Goal: Check status: Check status

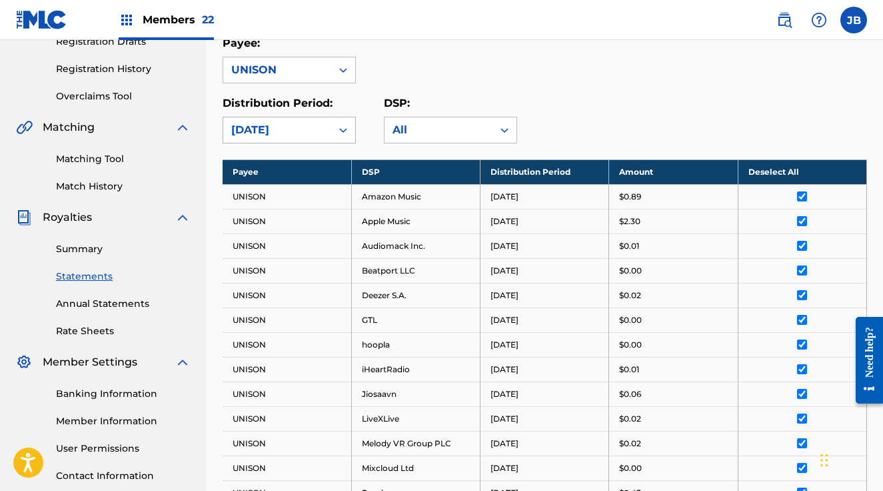
scroll to position [158, 0]
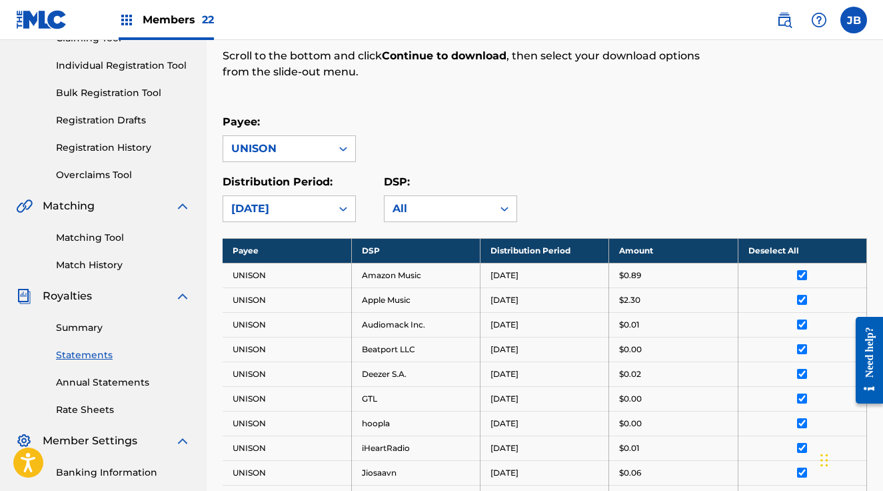
drag, startPoint x: 173, startPoint y: 31, endPoint x: 171, endPoint y: 23, distance: 8.2
click at [172, 28] on div "Members 22" at bounding box center [166, 19] width 95 height 39
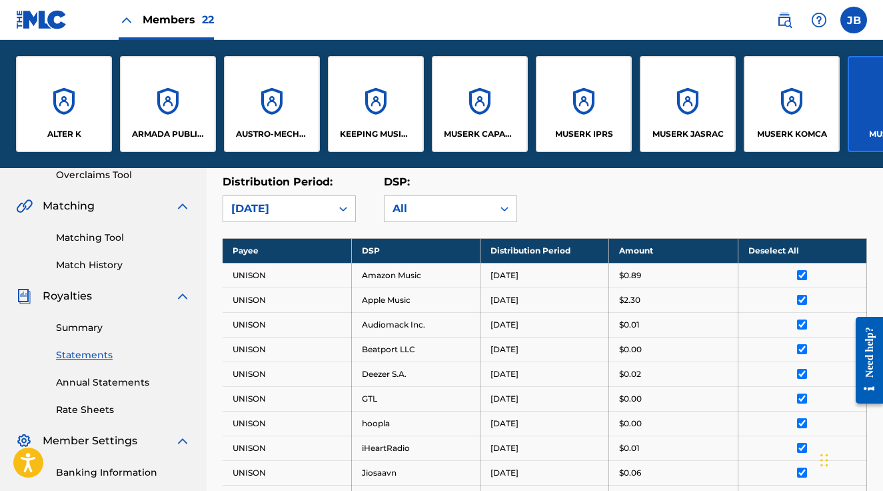
click at [159, 94] on div "ARMADA PUBLISHING B.V." at bounding box center [168, 104] width 96 height 96
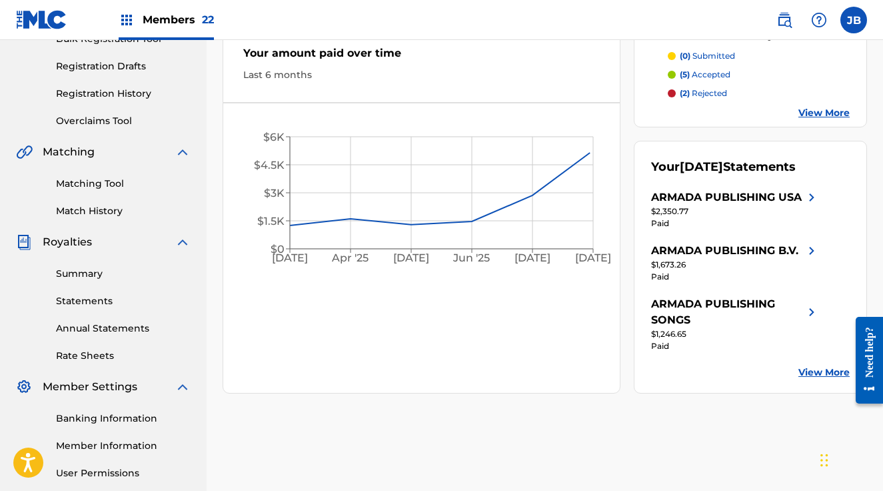
scroll to position [230, 0]
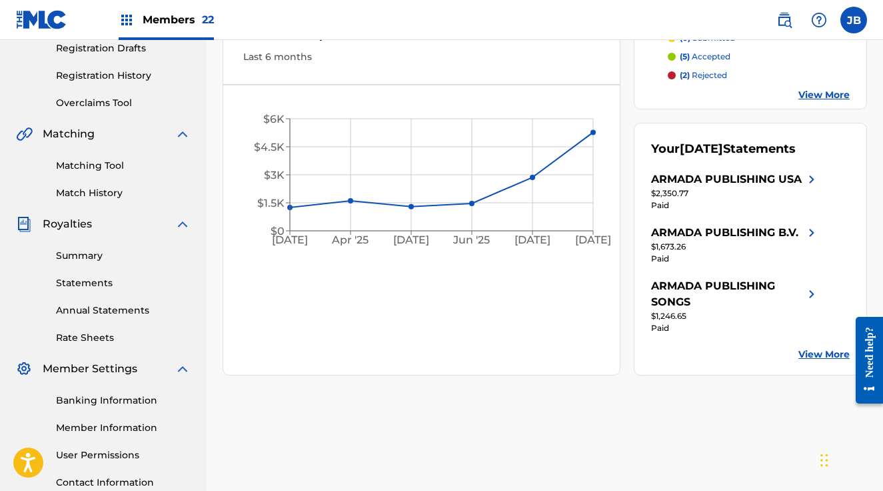
click at [76, 285] on link "Statements" at bounding box center [123, 283] width 135 height 14
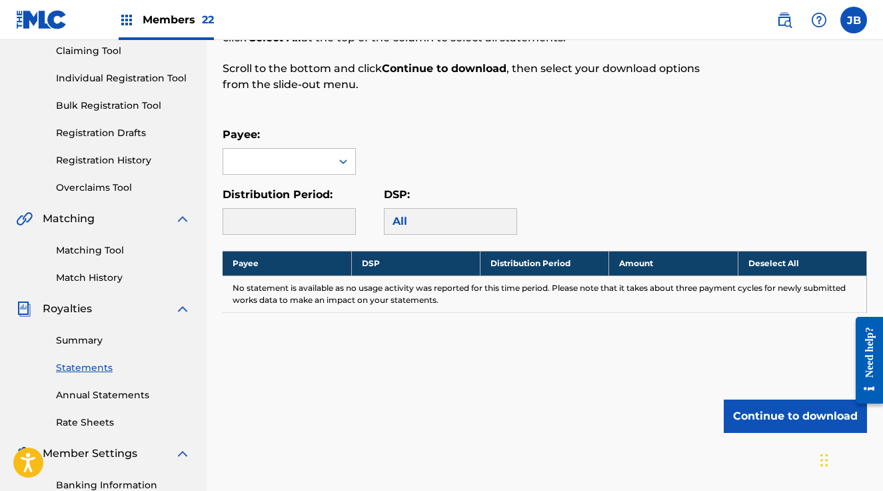
scroll to position [148, 0]
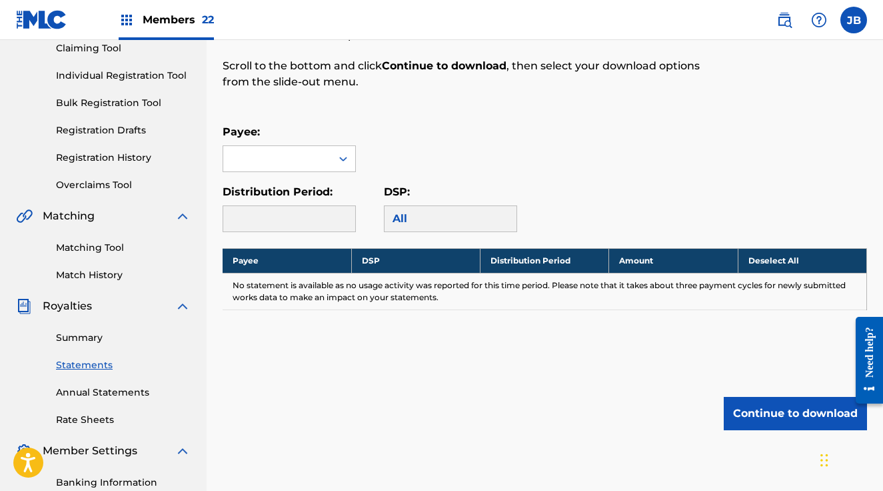
click at [77, 326] on div "Summary Statements Annual Statements Rate Sheets" at bounding box center [103, 370] width 175 height 113
click at [78, 331] on link "Summary" at bounding box center [123, 338] width 135 height 14
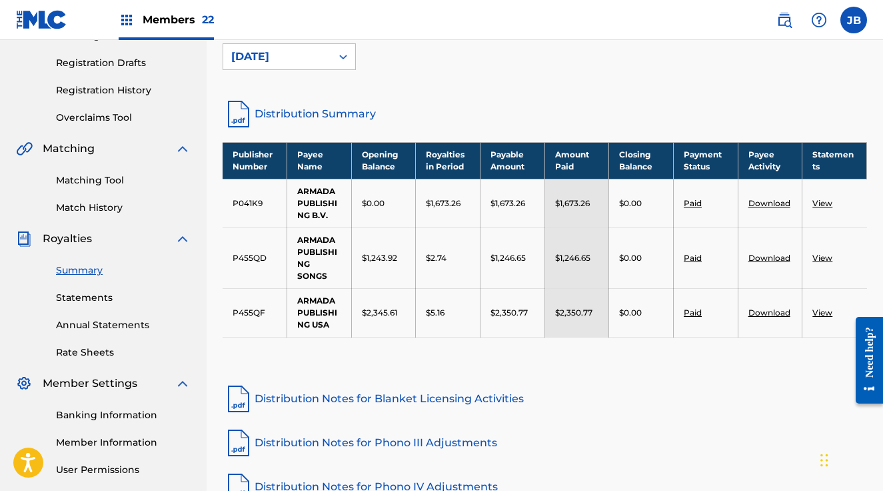
scroll to position [197, 0]
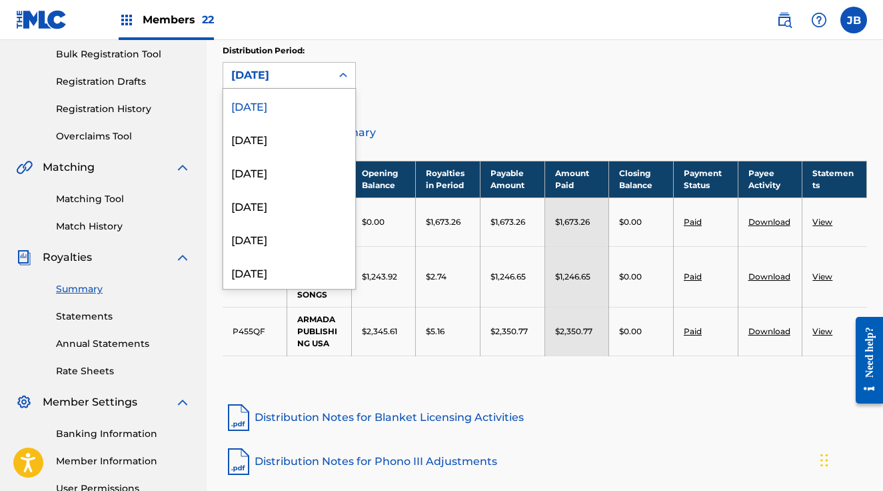
click at [292, 82] on div "[DATE]" at bounding box center [277, 75] width 92 height 16
click at [267, 135] on div "[DATE]" at bounding box center [289, 138] width 132 height 33
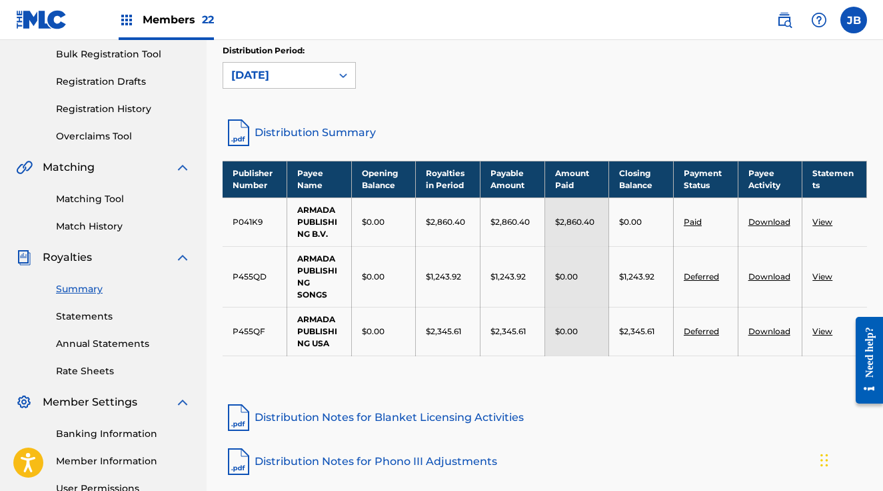
click at [301, 74] on div "[DATE]" at bounding box center [277, 75] width 92 height 16
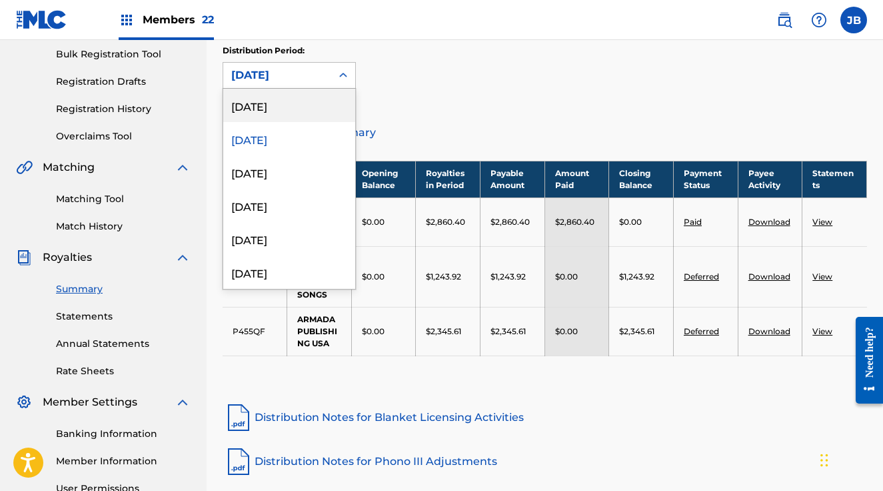
click at [525, 99] on div "Distribution Period: option [DATE], selected. [DATE], 1 of 53. 53 results avail…" at bounding box center [545, 73] width 645 height 56
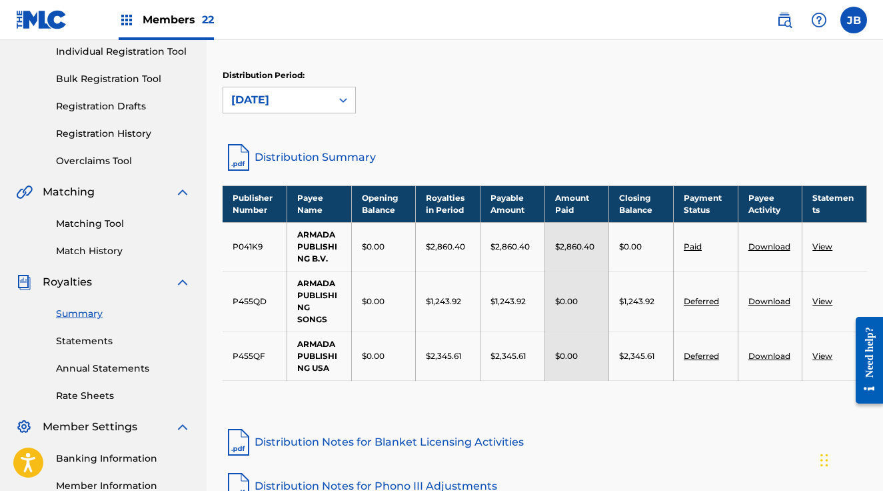
scroll to position [166, 0]
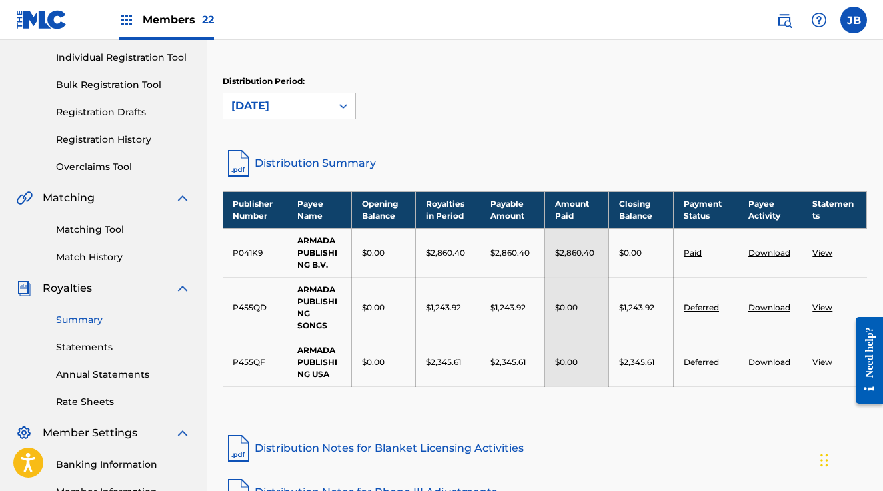
click at [96, 348] on link "Statements" at bounding box center [123, 347] width 135 height 14
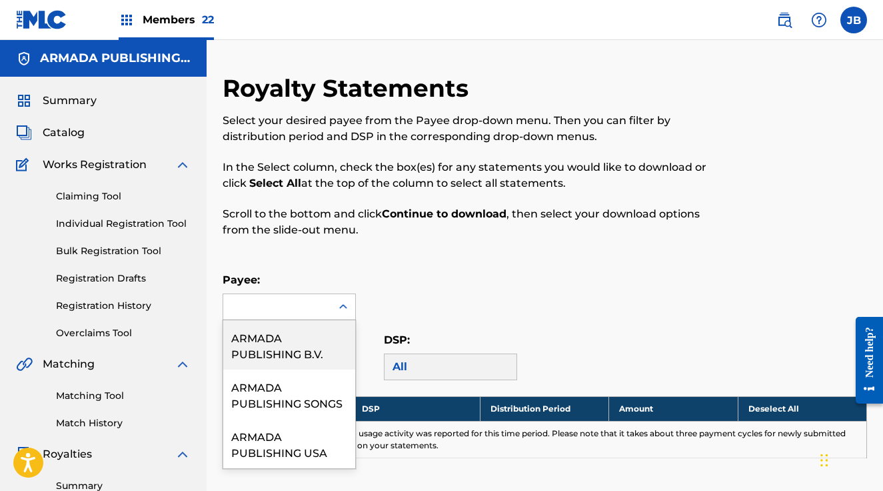
click at [341, 300] on icon at bounding box center [343, 306] width 13 height 13
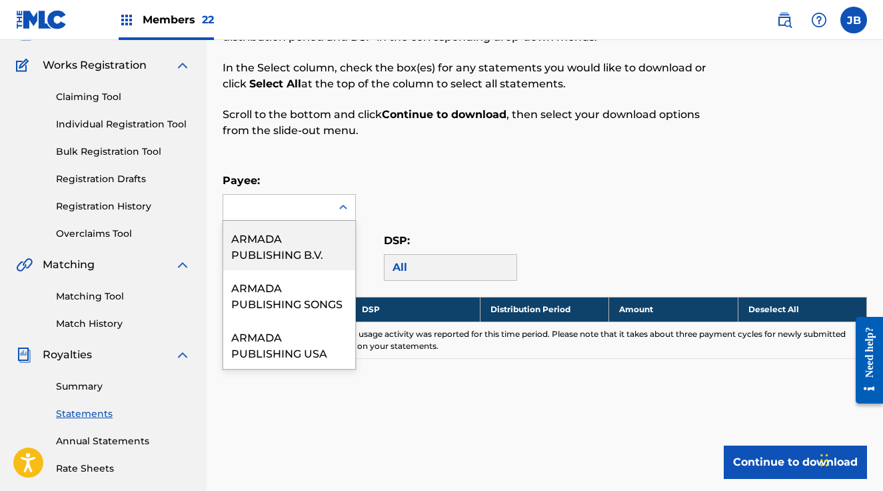
scroll to position [103, 0]
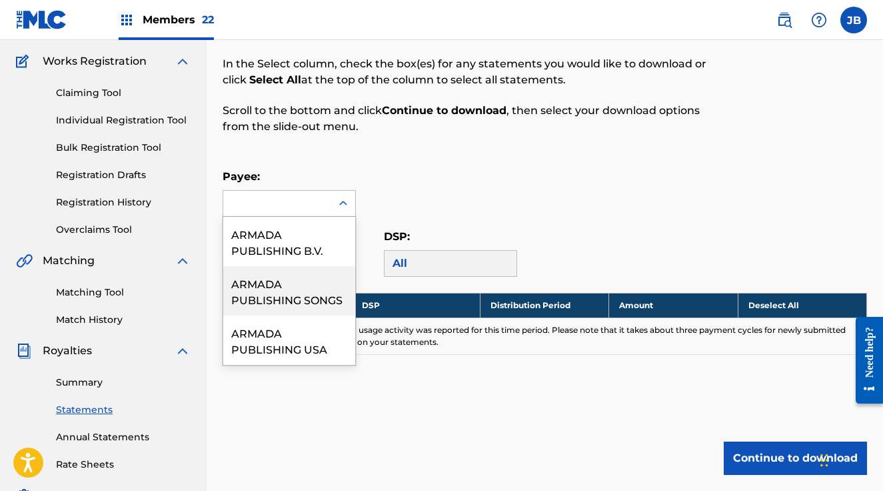
click at [297, 299] on div "ARMADA PUBLISHING SONGS" at bounding box center [289, 290] width 132 height 49
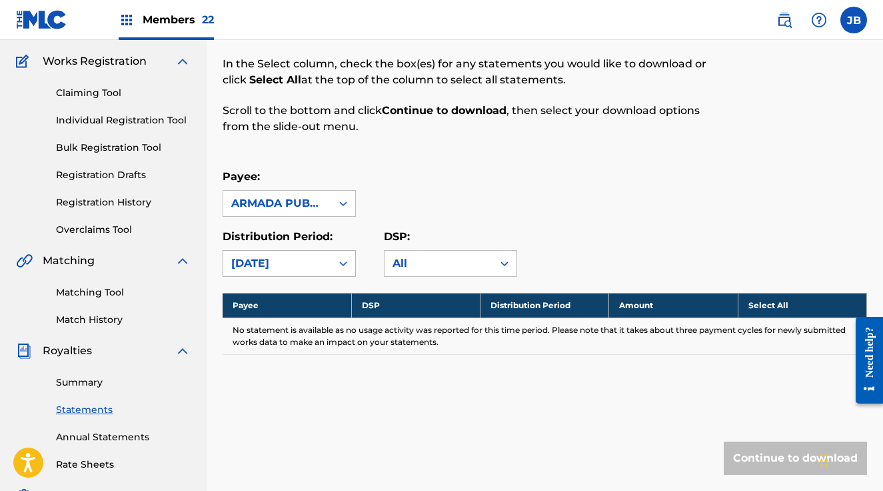
click at [341, 253] on div at bounding box center [343, 263] width 24 height 24
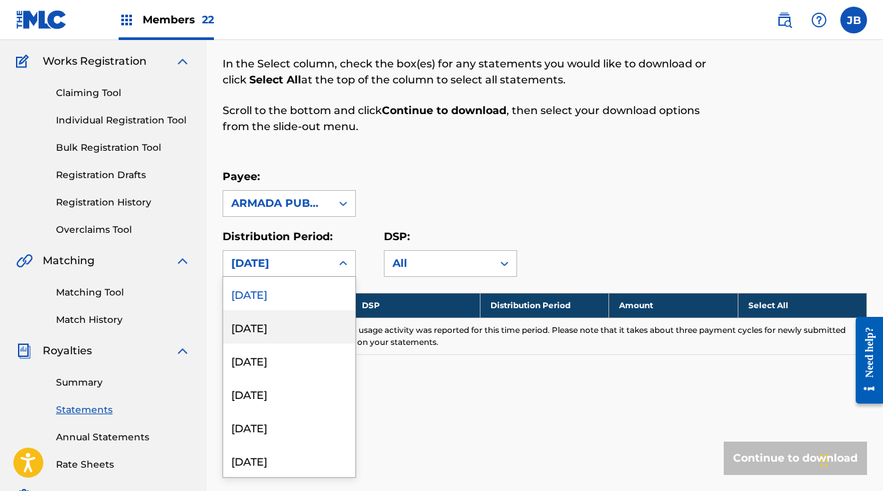
click at [295, 321] on div "[DATE]" at bounding box center [289, 326] width 132 height 33
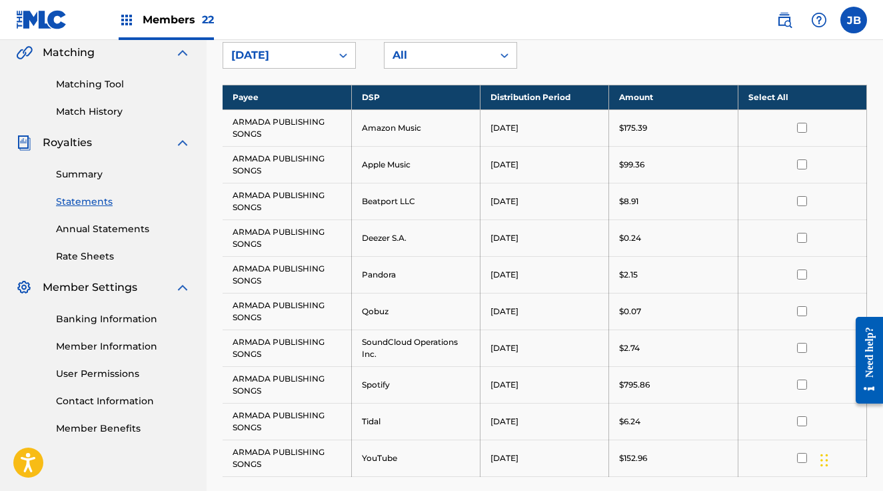
scroll to position [315, 0]
